Goal: Find specific page/section: Find specific page/section

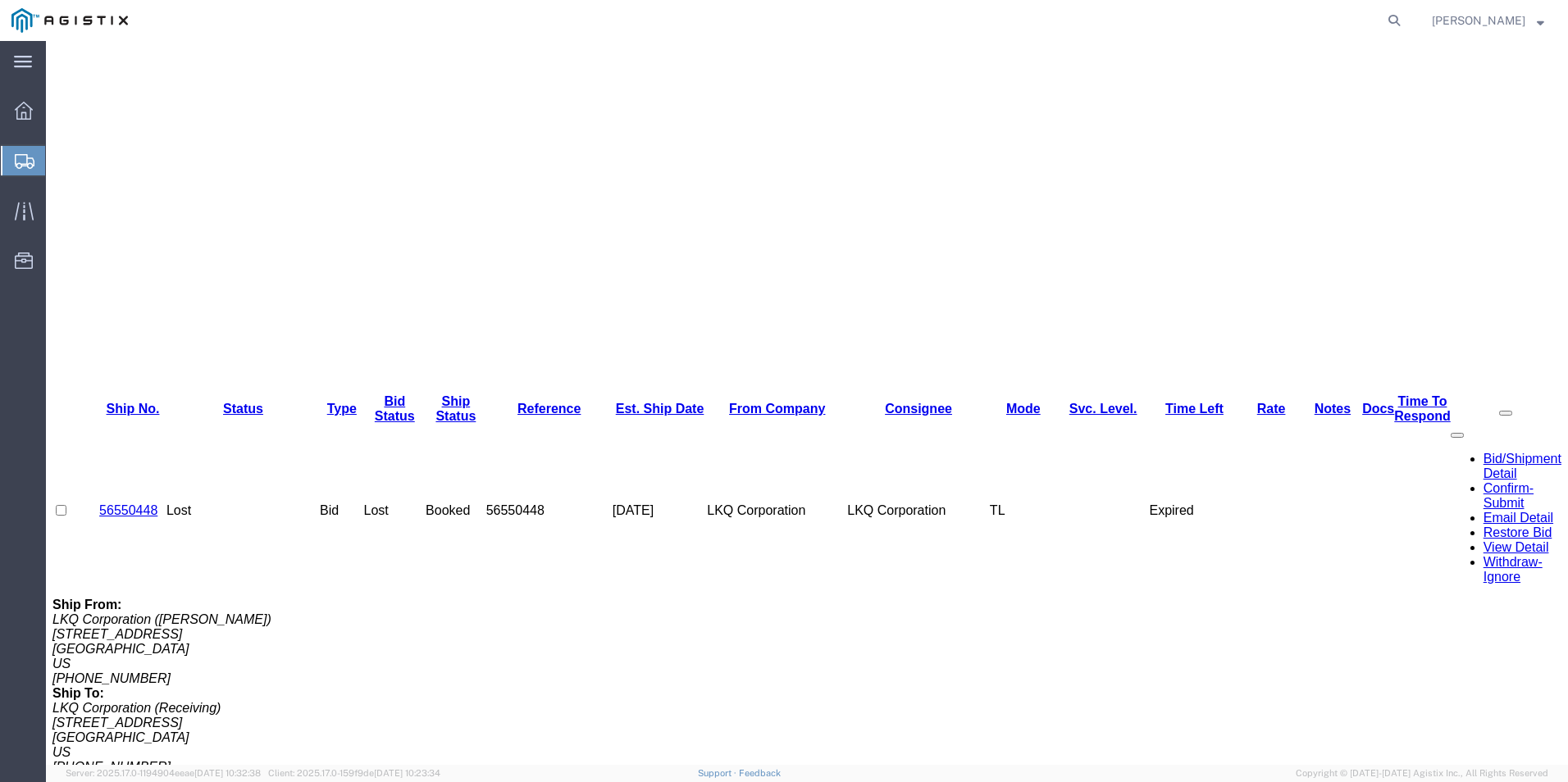
scroll to position [492, 0]
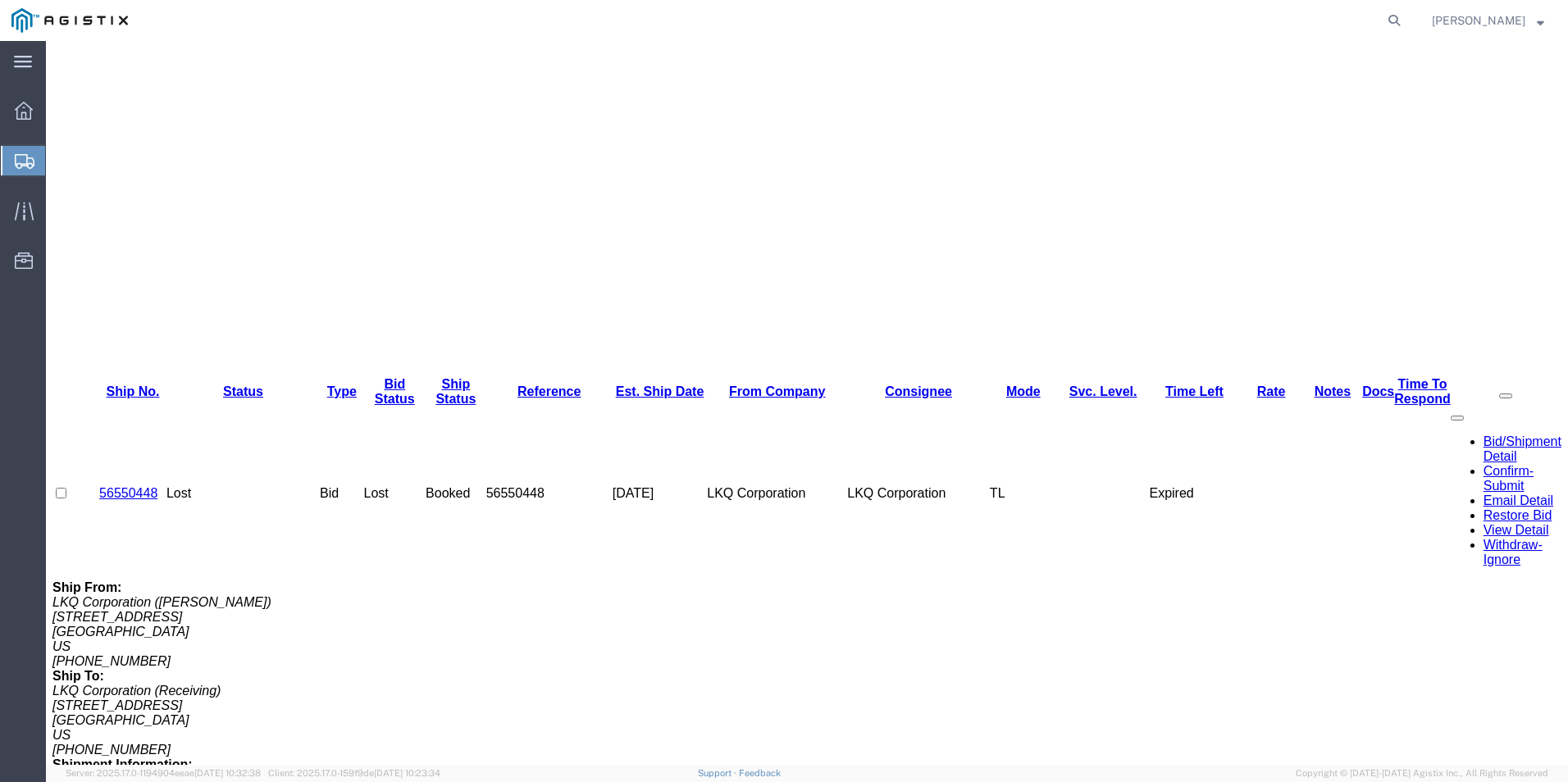
click at [16, 156] on icon at bounding box center [25, 162] width 20 height 15
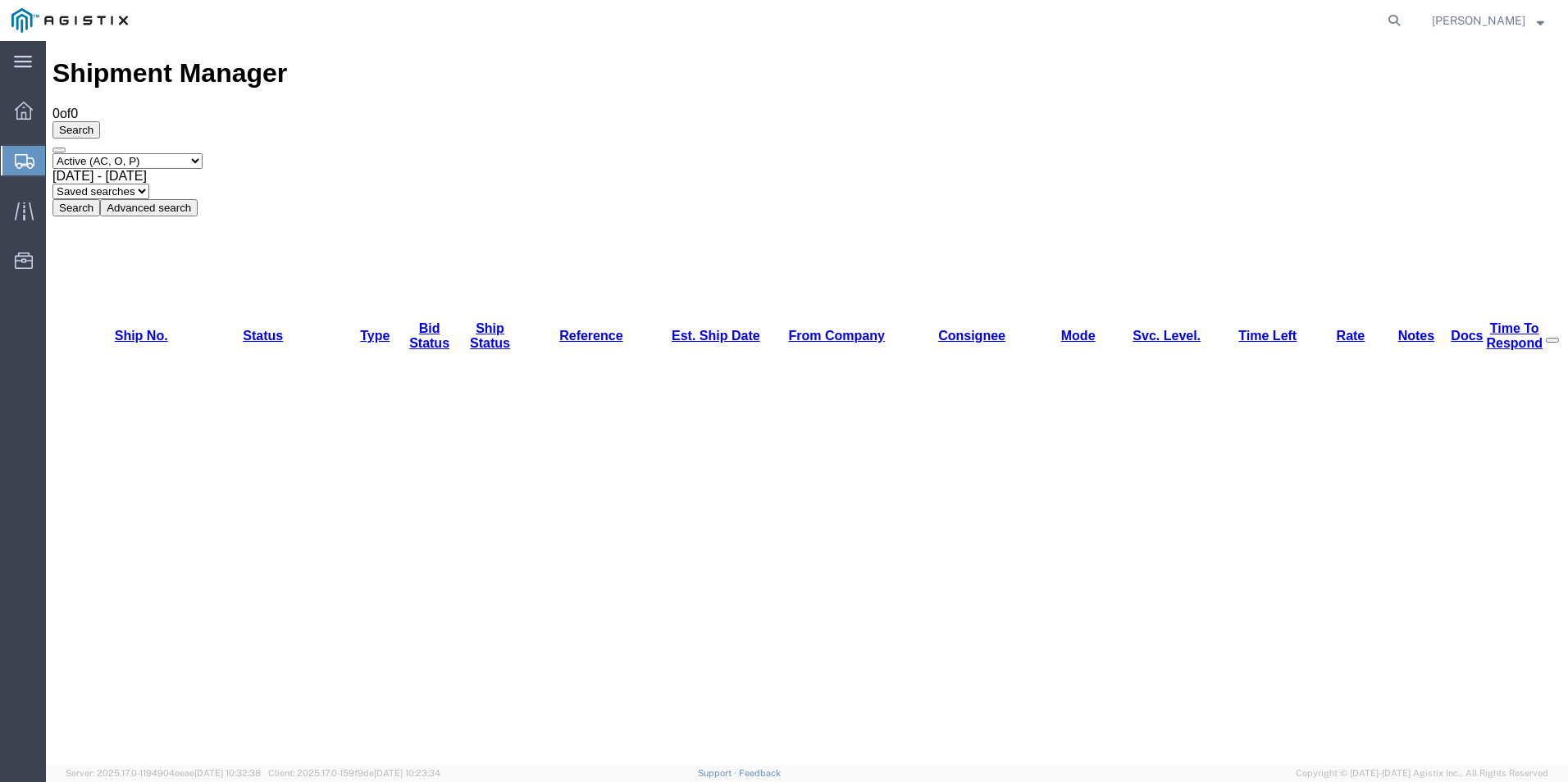
drag, startPoint x: 1228, startPoint y: 303, endPoint x: 1176, endPoint y: 305, distance: 52.0
click at [1228, 303] on div "Shipment Manager 0 of 0 Search Select status Active (AC, O, P) All Approved Awa…" at bounding box center [808, 657] width 1509 height 1197
